Goal: Information Seeking & Learning: Learn about a topic

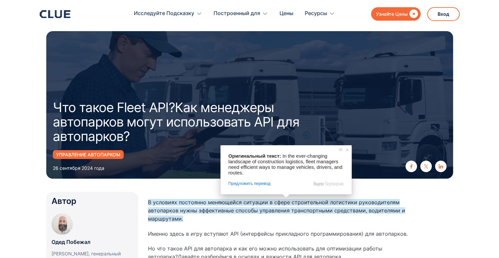
click at [280, 205] on ya-tr-span "В условиях постоянно меняющейся ситуации в сфере строительной логистики руковод…" at bounding box center [276, 210] width 257 height 23
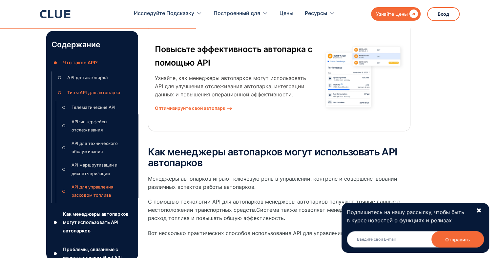
scroll to position [1219, 0]
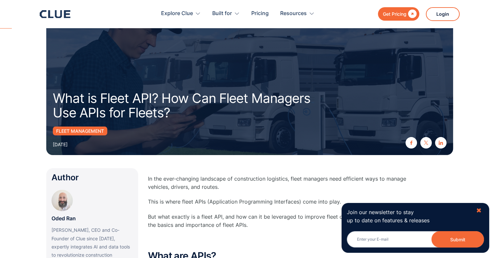
scroll to position [26, 0]
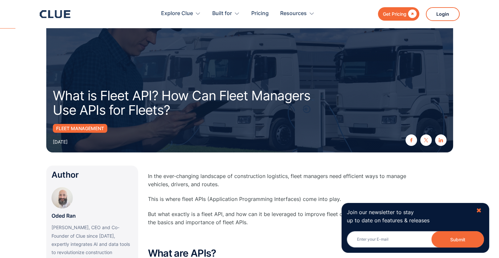
click at [476, 210] on div "✖" at bounding box center [479, 211] width 6 height 8
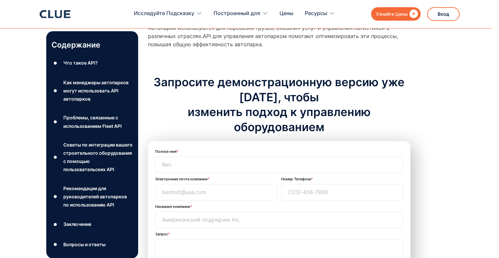
scroll to position [3160, 0]
